Goal: Transaction & Acquisition: Purchase product/service

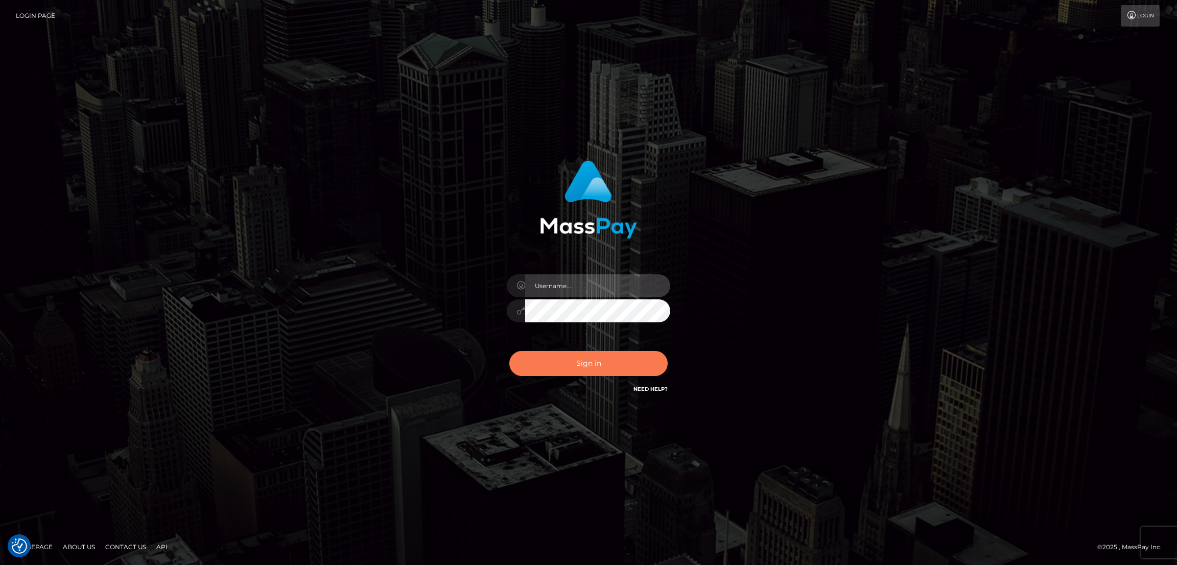
type input "alexstef"
click at [595, 358] on button "Sign in" at bounding box center [588, 363] width 158 height 25
type input "alexstef"
click at [600, 351] on button "Sign in" at bounding box center [588, 363] width 158 height 25
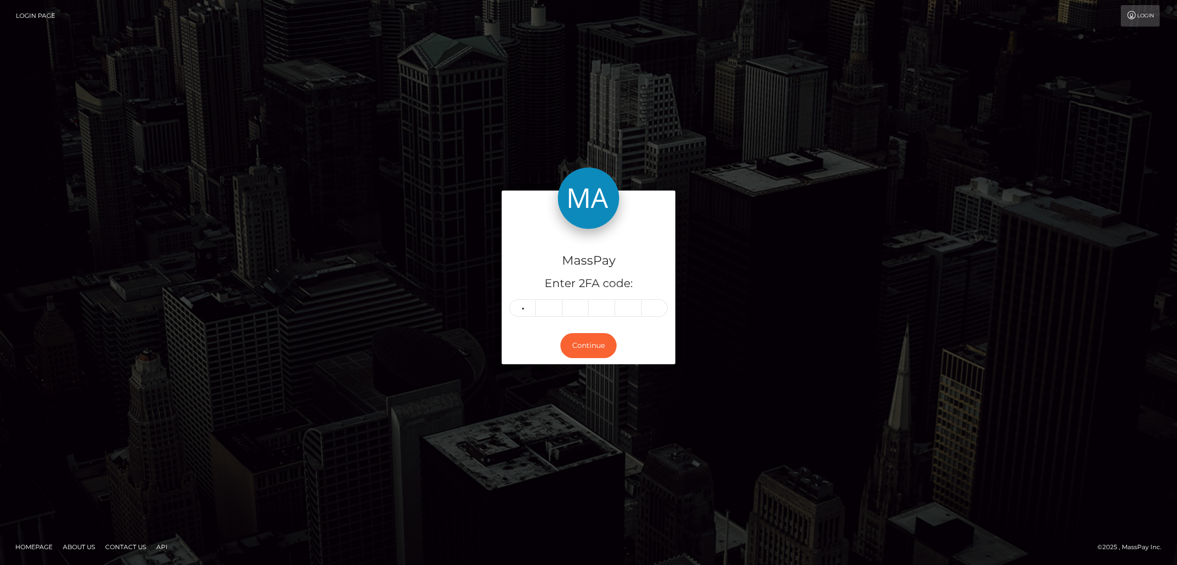
type input "3"
type input "4"
type input "9"
type input "4"
type input "3"
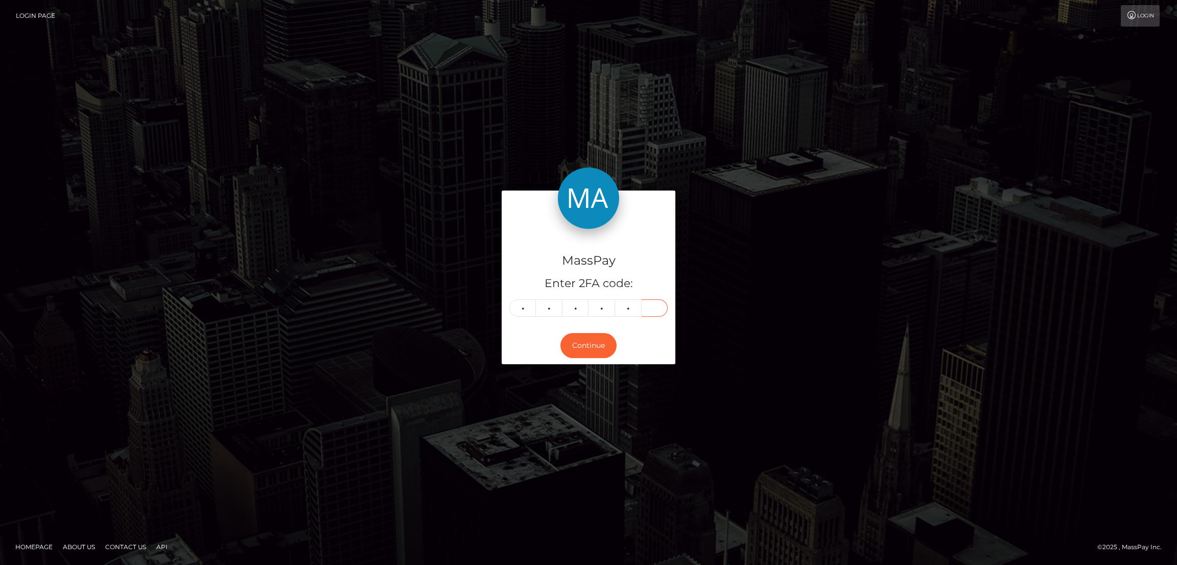
type input "1"
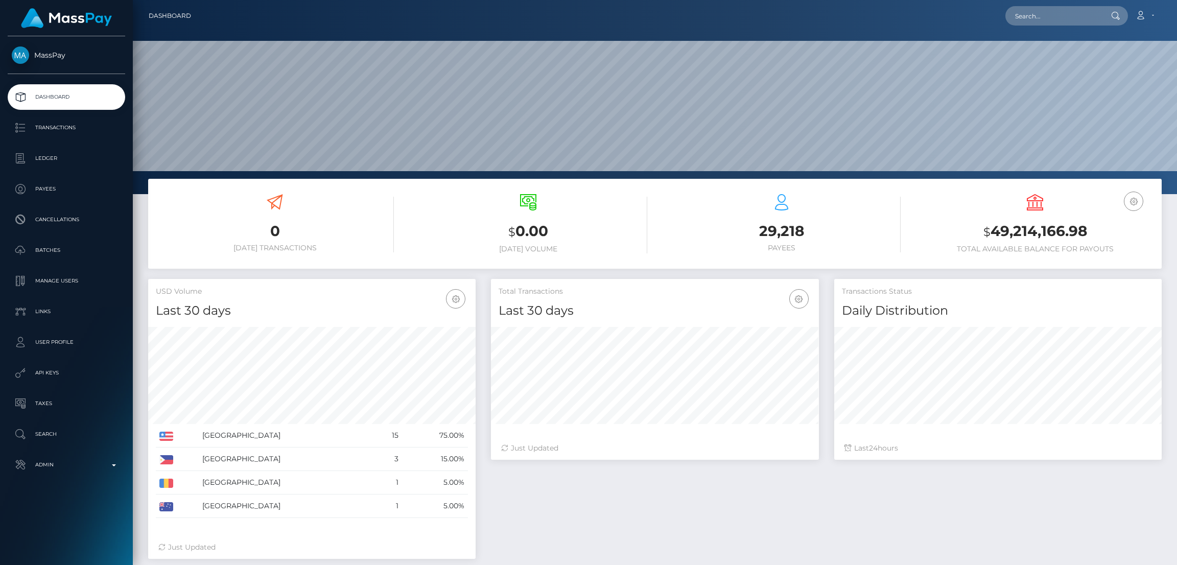
scroll to position [181, 327]
click at [1056, 22] on input "text" at bounding box center [1053, 15] width 96 height 19
paste input "133808"
type input "133808"
click at [1074, 9] on input "text" at bounding box center [1053, 15] width 96 height 19
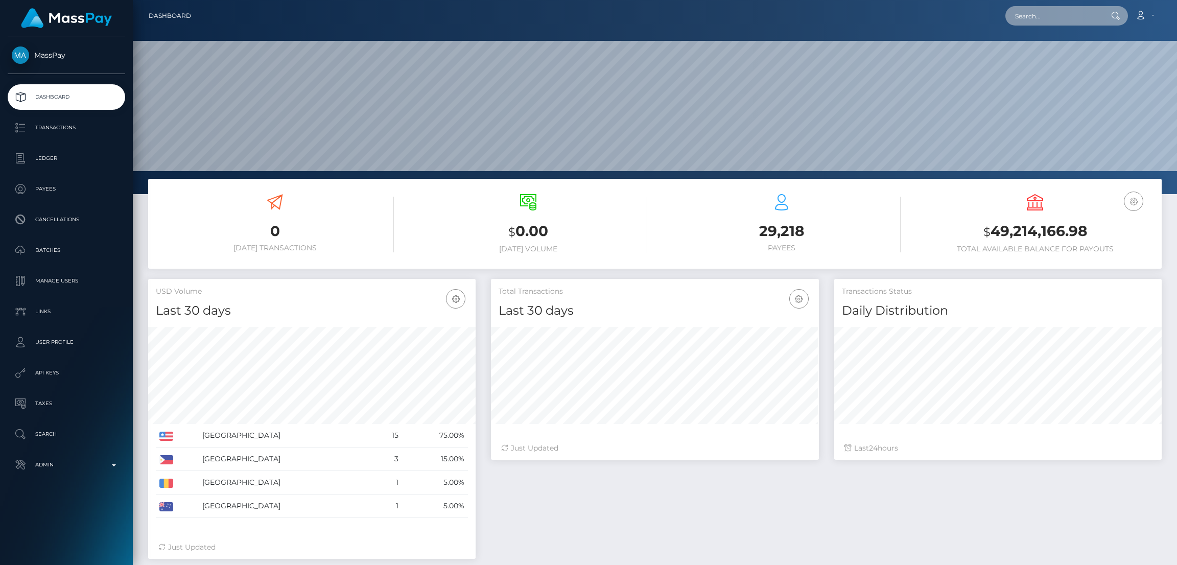
paste input "poact_nq7tksLxPZfC"
type input "poact_nq7tksLxPZfC"
click at [1046, 46] on link "So Shall We Inc" at bounding box center [1046, 52] width 82 height 19
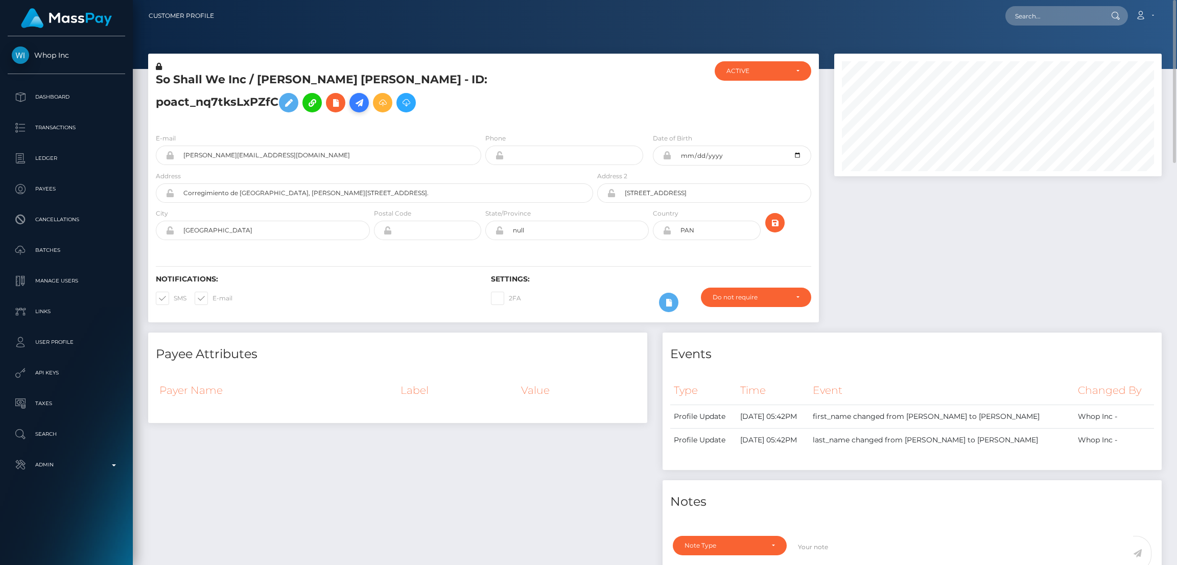
click at [353, 107] on icon at bounding box center [359, 103] width 12 height 13
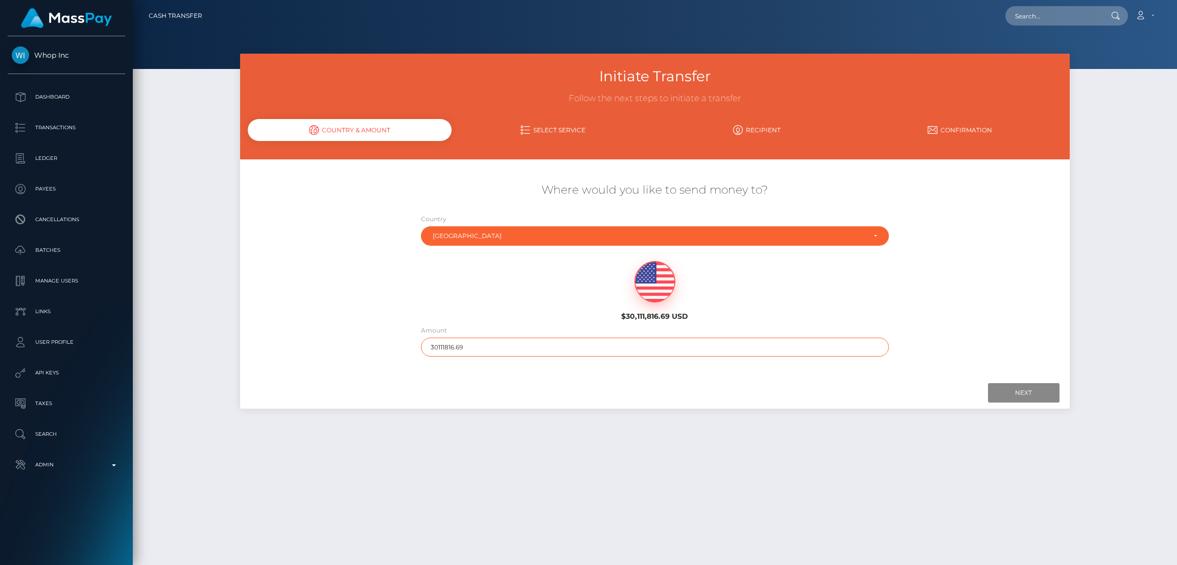
drag, startPoint x: 495, startPoint y: 344, endPoint x: 379, endPoint y: 347, distance: 116.5
click at [379, 347] on div "Where would you like to send money to? Country Abkhazia Afghanistan Albania Alg…" at bounding box center [654, 269] width 829 height 184
type input "200"
click at [1036, 393] on input "Next" at bounding box center [1023, 392] width 71 height 19
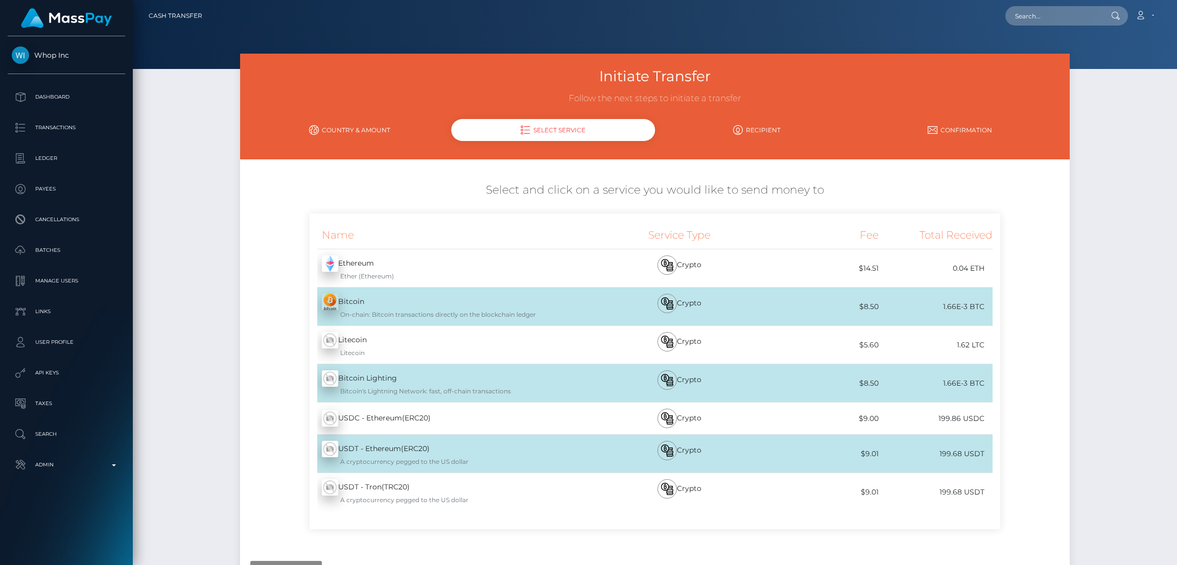
scroll to position [83, 0]
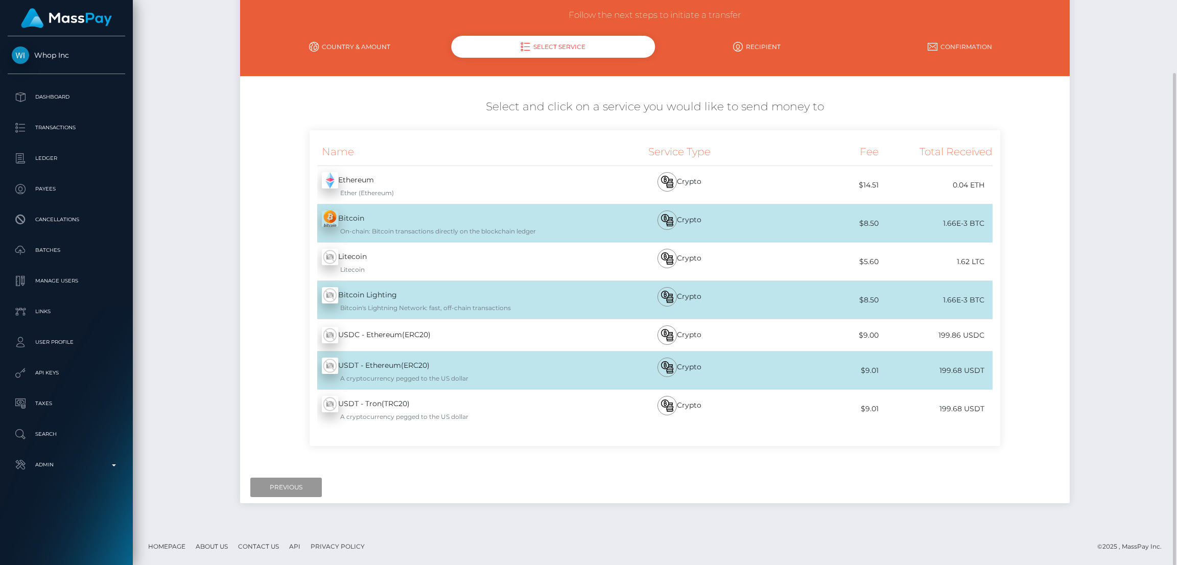
drag, startPoint x: 292, startPoint y: 485, endPoint x: 310, endPoint y: 466, distance: 26.0
click at [293, 485] on input "Previous" at bounding box center [285, 486] width 71 height 19
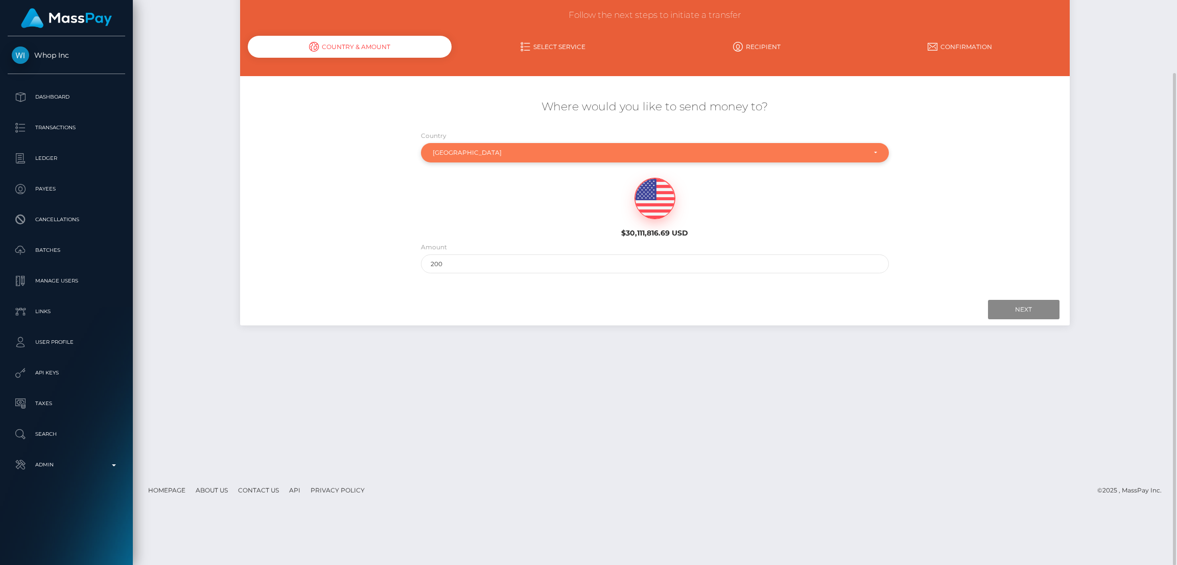
click at [503, 151] on div "Panama" at bounding box center [649, 153] width 433 height 8
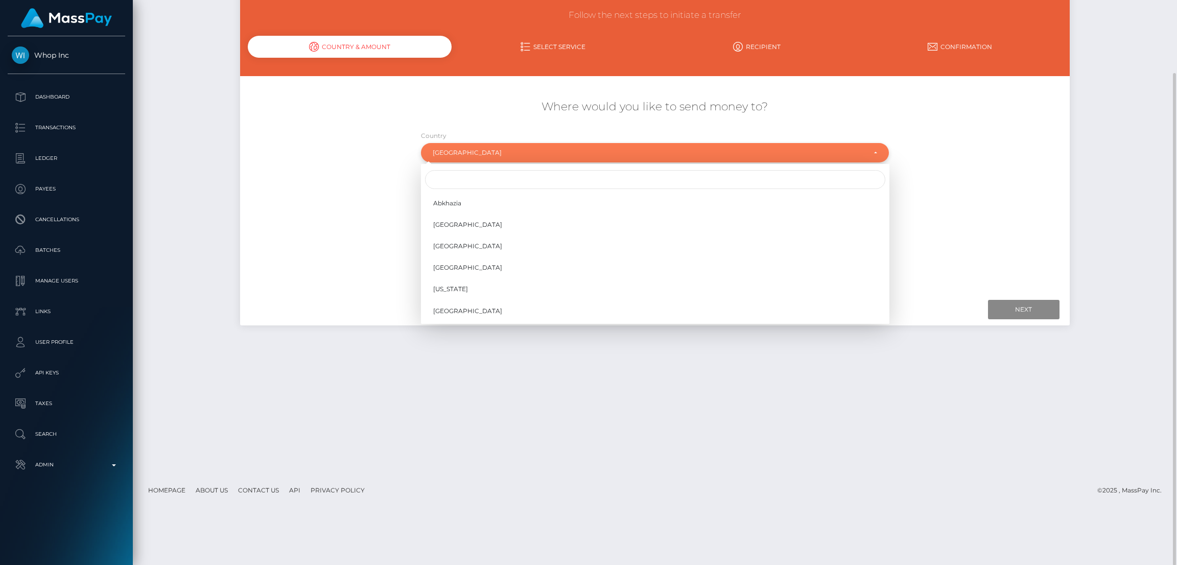
scroll to position [3042, 0]
click at [487, 187] on input "Search" at bounding box center [655, 179] width 460 height 19
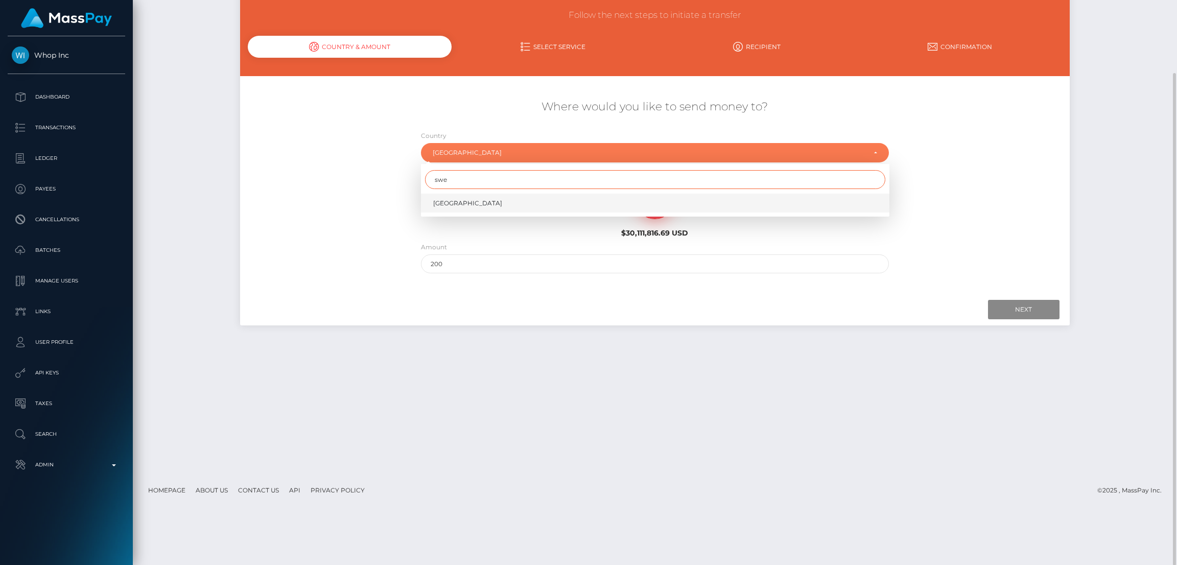
type input "swe"
click at [484, 203] on link "Sweden" at bounding box center [655, 203] width 468 height 19
select select "SWE"
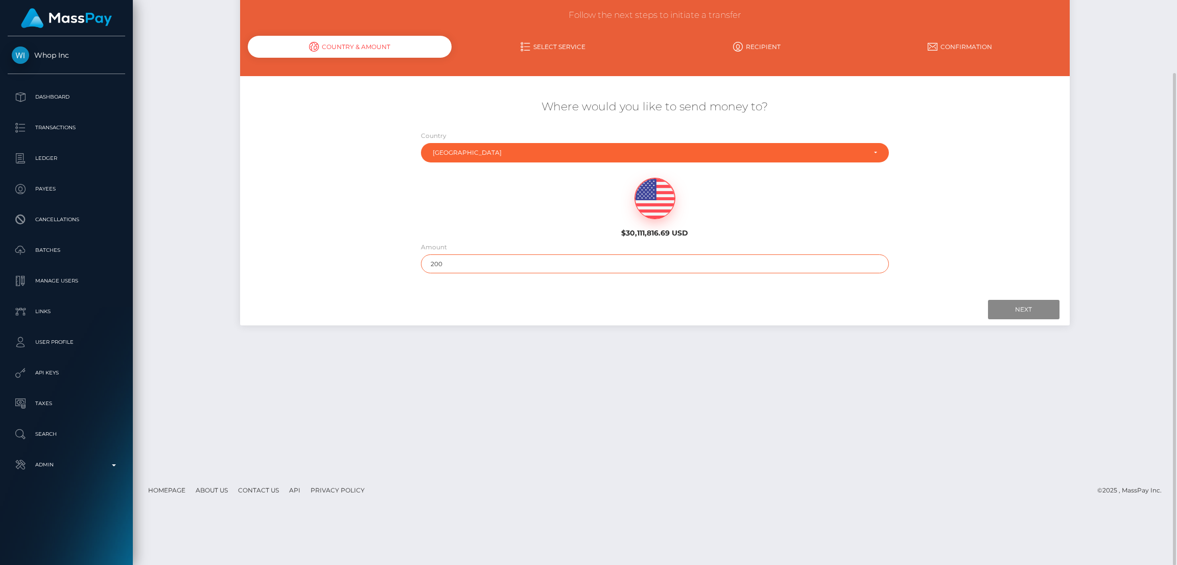
click at [494, 265] on input "200" at bounding box center [655, 263] width 468 height 19
type input "200"
click at [1013, 303] on input "Next" at bounding box center [1023, 309] width 71 height 19
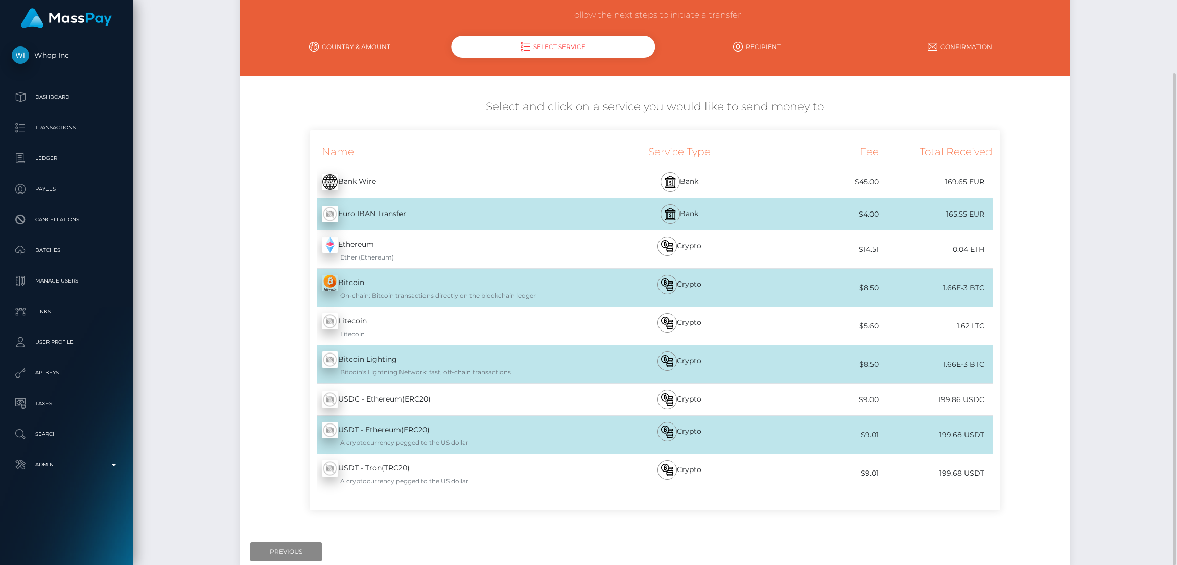
scroll to position [148, 0]
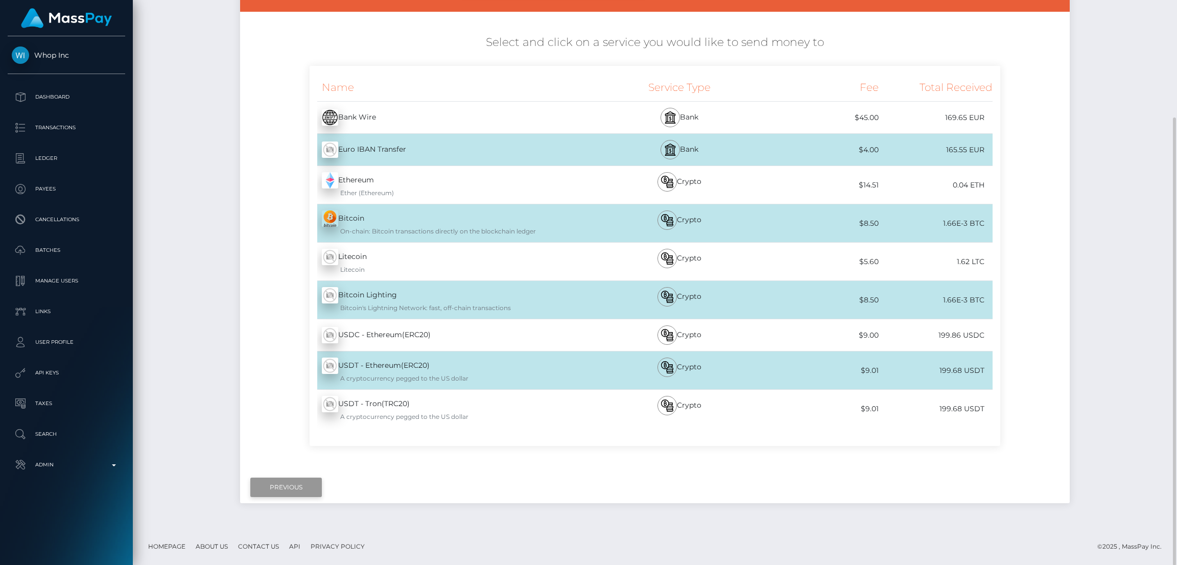
click at [291, 493] on input "Previous" at bounding box center [285, 486] width 71 height 19
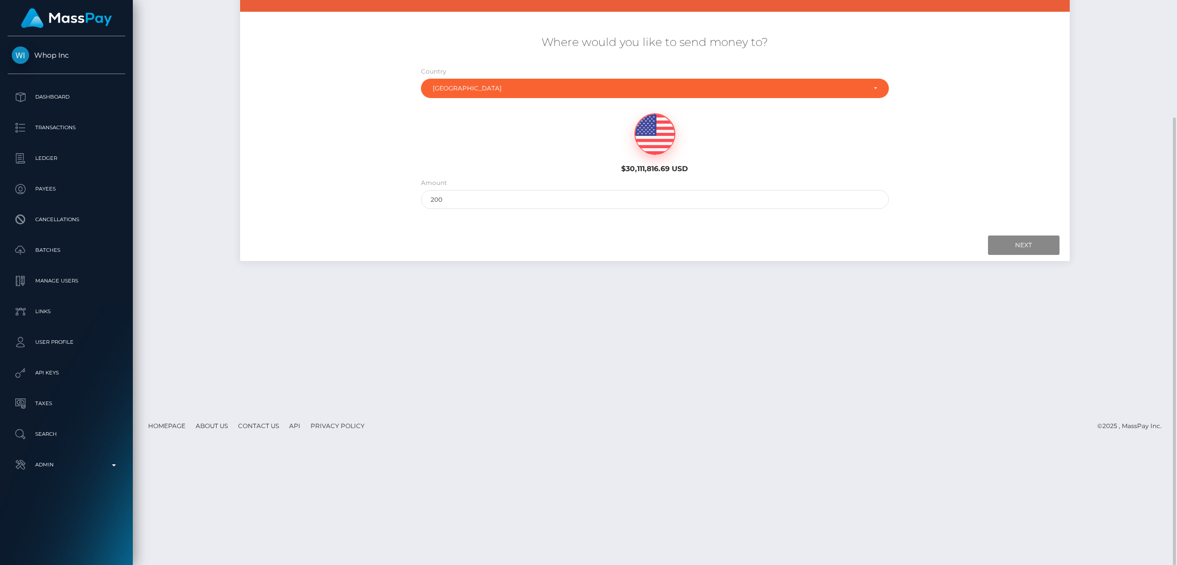
scroll to position [0, 0]
